Goal: Communication & Community: Answer question/provide support

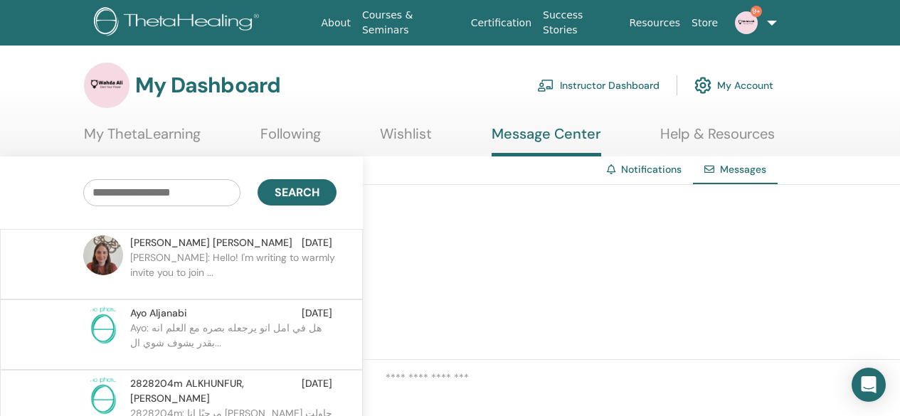
click at [52, 203] on div "Search" at bounding box center [181, 193] width 384 height 73
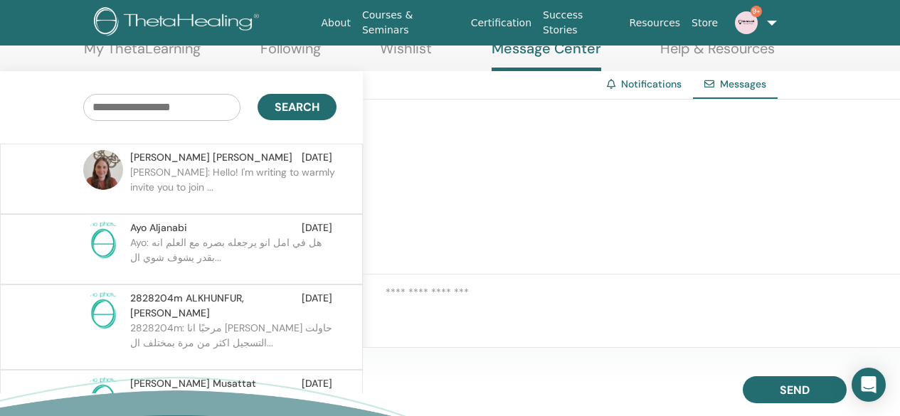
click at [268, 180] on p "Daniela C.: Hello! I'm writing to warmly invite you to join ..." at bounding box center [233, 186] width 206 height 43
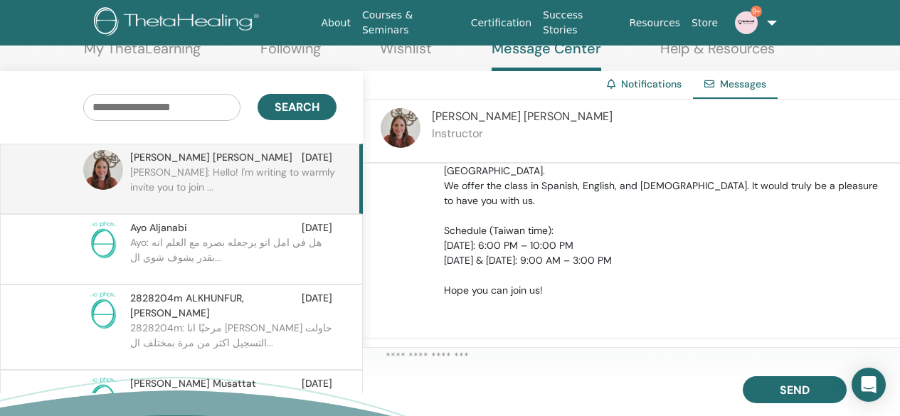
scroll to position [732, 0]
click at [465, 359] on textarea at bounding box center [643, 359] width 515 height 21
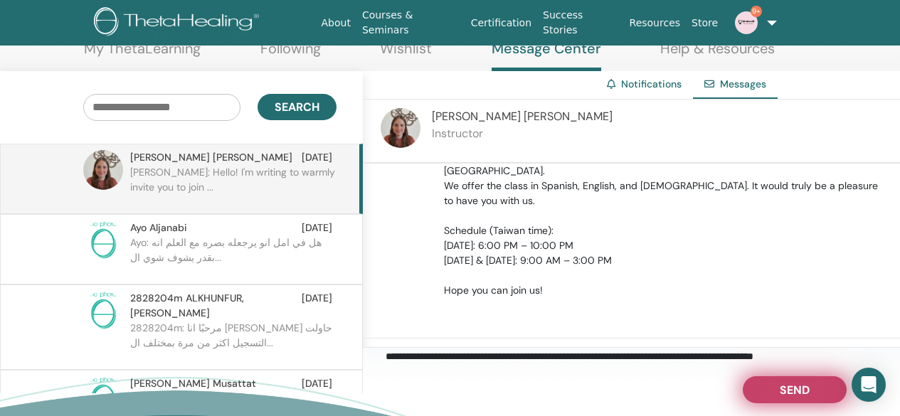
type textarea "**********"
click at [825, 384] on button "Send" at bounding box center [795, 389] width 104 height 27
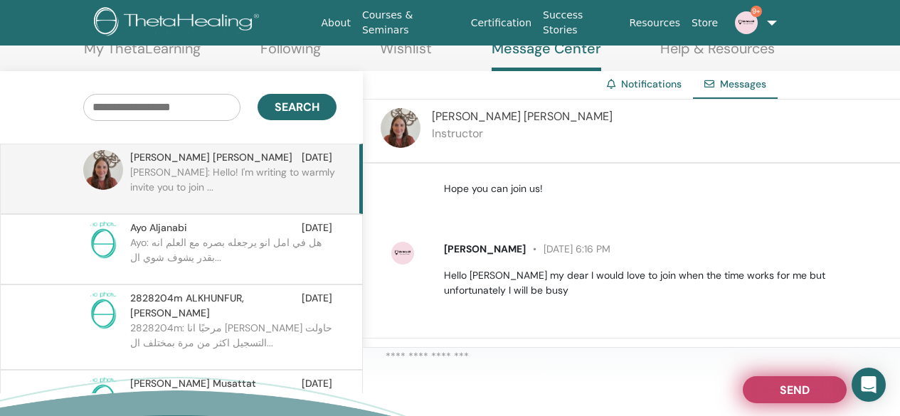
scroll to position [833, 0]
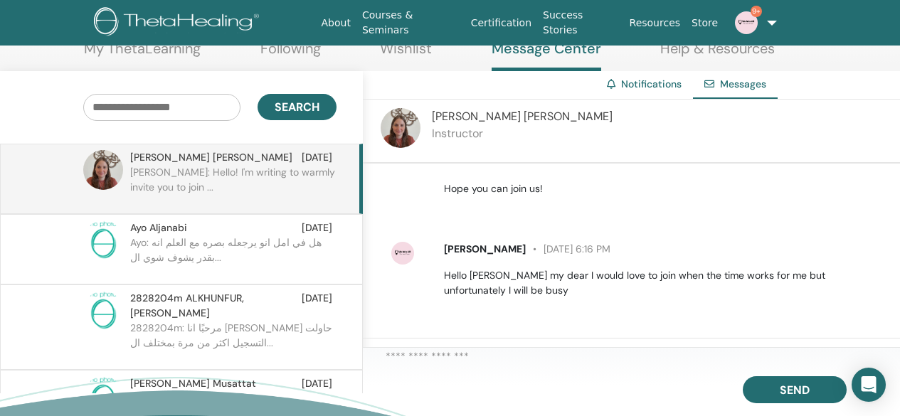
click at [245, 246] on p "Ayo: هل في امل انو يرجعله بصره مع العلم انه بقدر يشوف شوي ال..." at bounding box center [233, 257] width 206 height 43
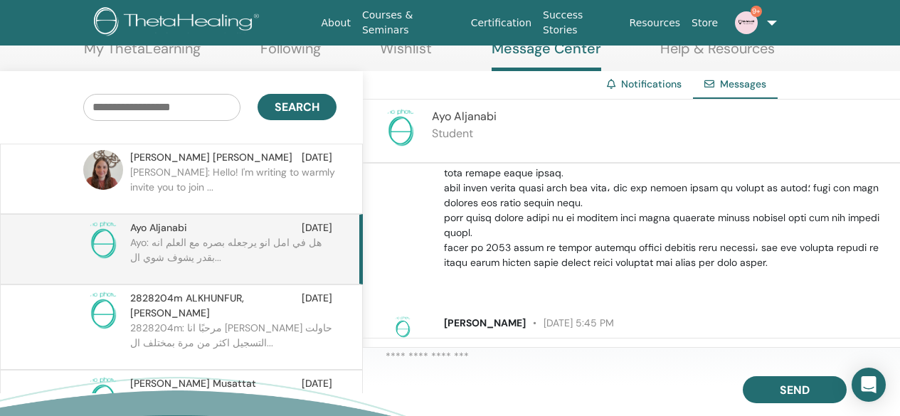
scroll to position [130, 0]
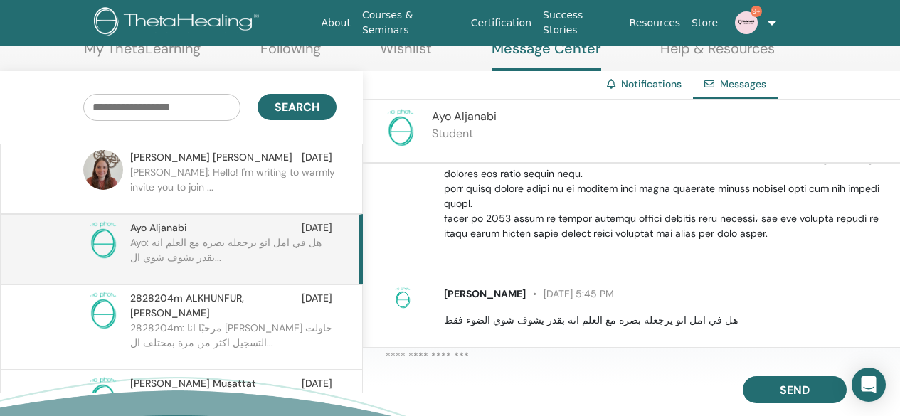
click at [455, 369] on textarea at bounding box center [643, 359] width 515 height 21
type textarea "*"
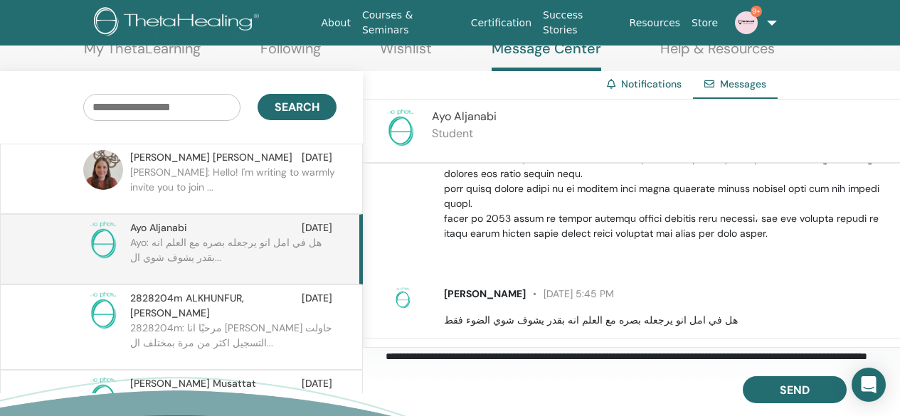
scroll to position [9, 0]
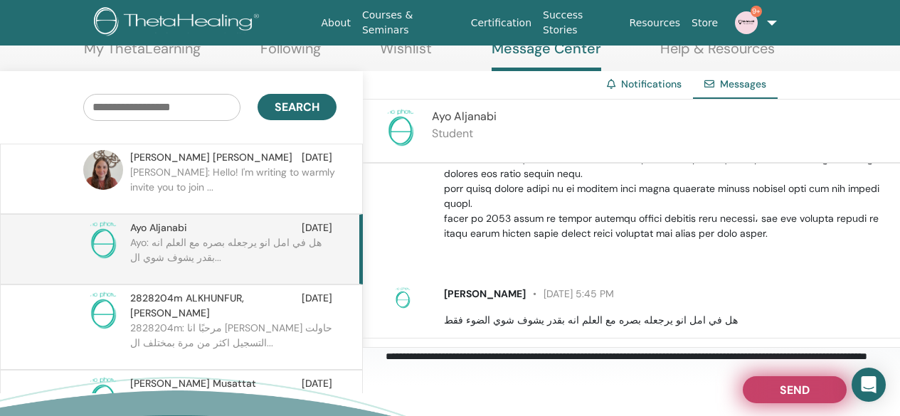
type textarea "**********"
click at [788, 389] on span "Send" at bounding box center [795, 388] width 30 height 10
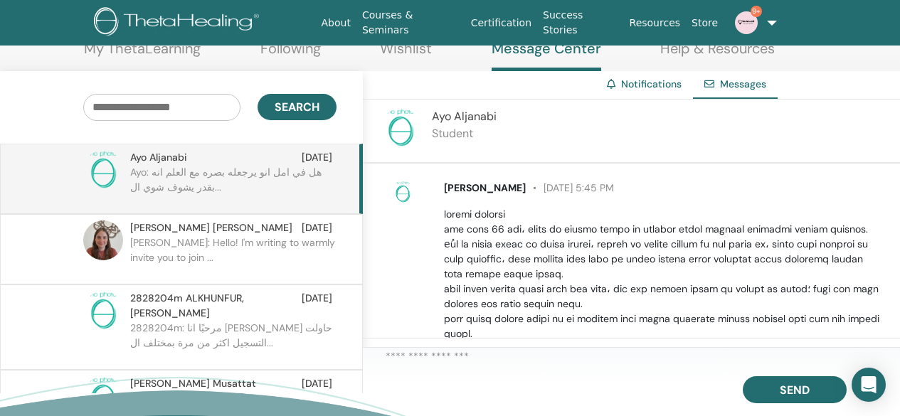
scroll to position [232, 0]
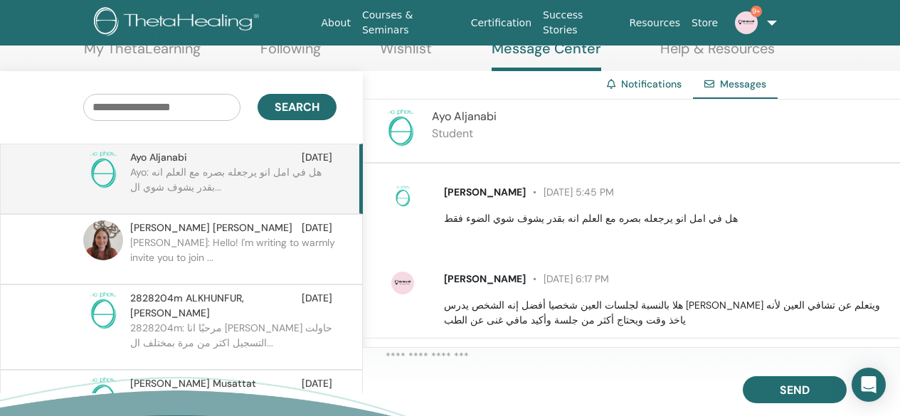
click at [476, 58] on ul "My ThetaLearning Following Wishlist Message Center Help & Resources" at bounding box center [429, 55] width 691 height 31
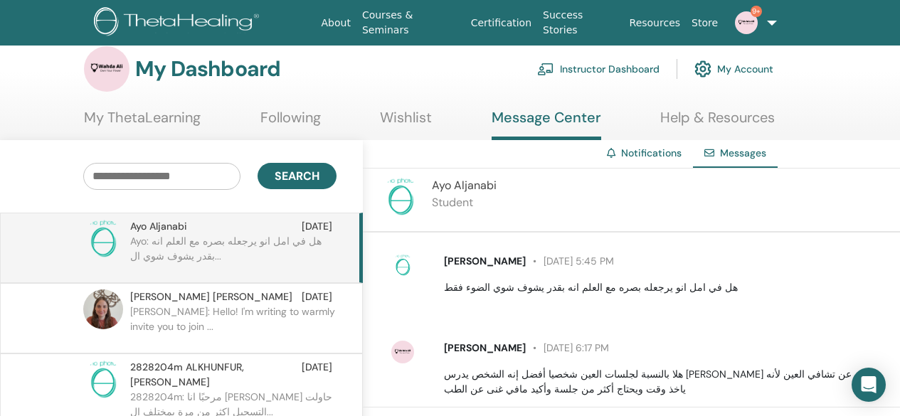
scroll to position [0, 0]
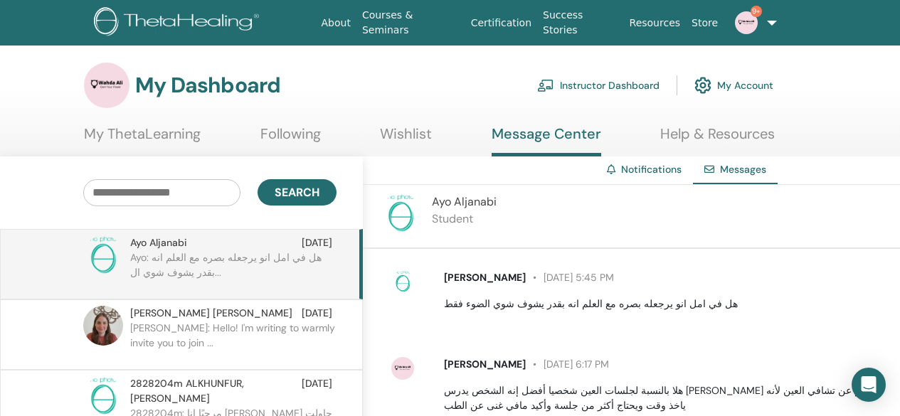
click at [600, 84] on link "Instructor Dashboard" at bounding box center [598, 85] width 122 height 31
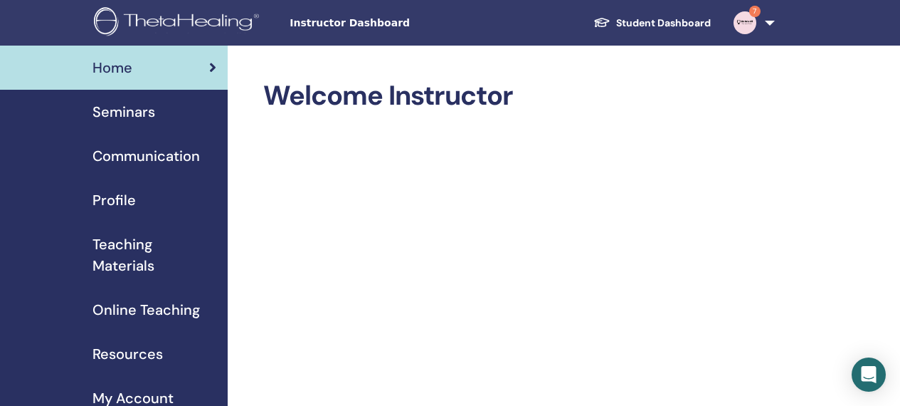
click at [117, 117] on span "Seminars" at bounding box center [124, 111] width 63 height 21
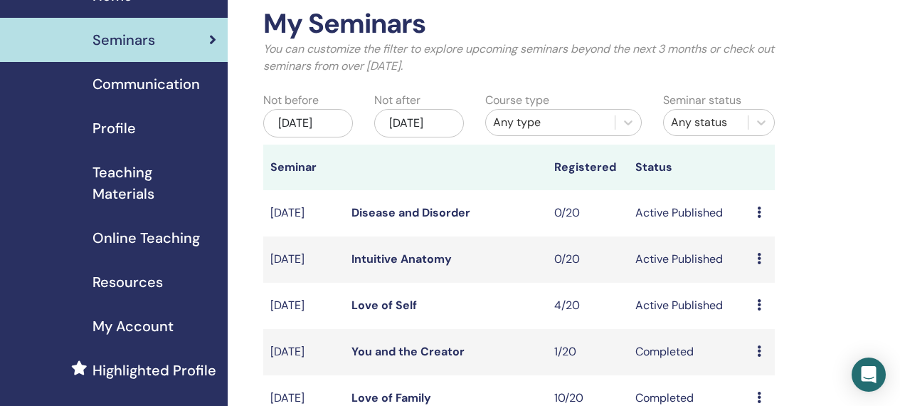
scroll to position [142, 0]
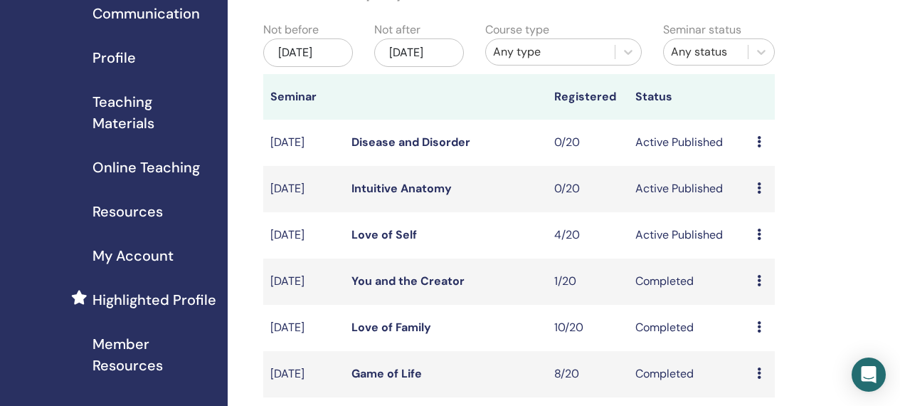
click at [758, 240] on icon at bounding box center [759, 233] width 4 height 11
click at [759, 302] on link "Attendees" at bounding box center [767, 304] width 54 height 15
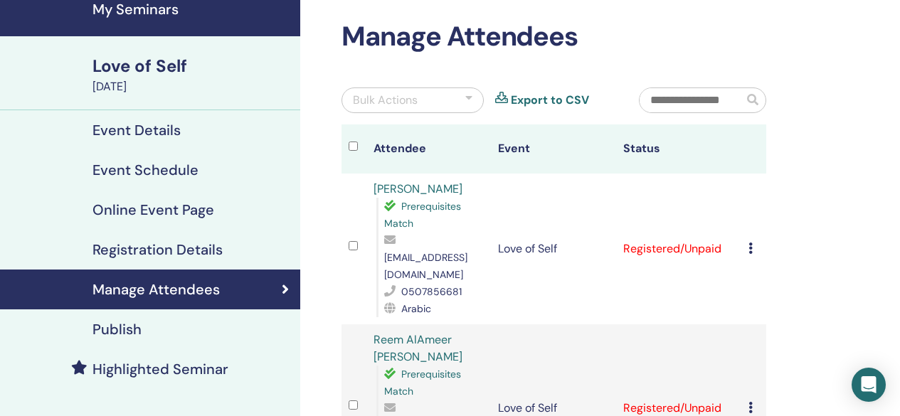
scroll to position [57, 0]
